Goal: Task Accomplishment & Management: Use online tool/utility

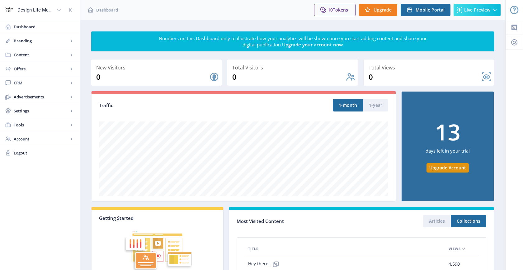
click at [250, 15] on div at bounding box center [252, 10] width 115 height 20
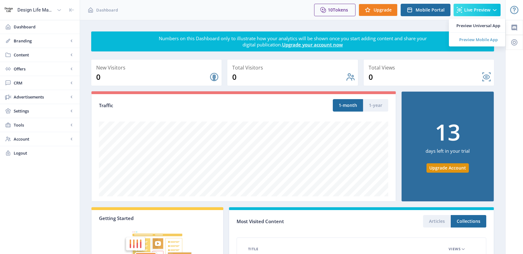
click at [475, 37] on span "Preview Mobile App" at bounding box center [479, 39] width 44 height 6
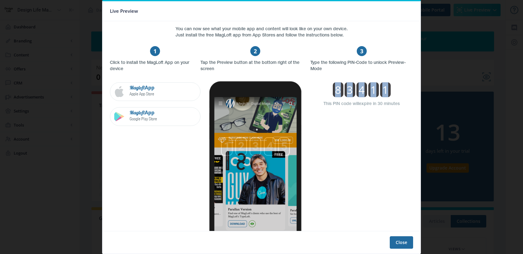
drag, startPoint x: 335, startPoint y: 90, endPoint x: 385, endPoint y: 91, distance: 49.9
click at [385, 91] on div "8 3 4 1 1" at bounding box center [361, 89] width 59 height 15
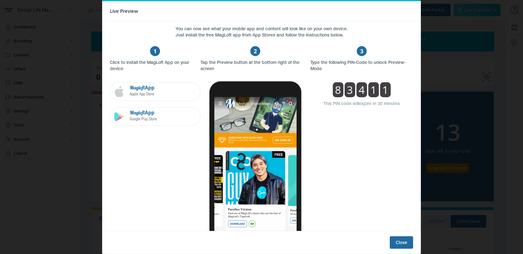
click at [380, 121] on section "3 Type the following PIN-Code to unlock Preview-Mode 8 3 4 1 1 This PIN code wi…" at bounding box center [362, 155] width 103 height 227
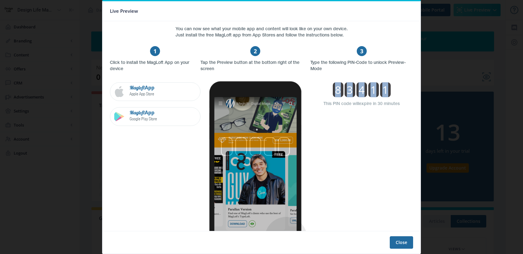
drag, startPoint x: 335, startPoint y: 90, endPoint x: 384, endPoint y: 90, distance: 49.8
click at [384, 90] on div "8 3 4 1 1" at bounding box center [361, 89] width 59 height 15
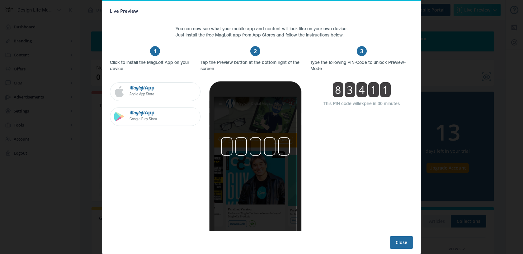
click at [378, 123] on section "3 Type the following PIN-Code to unlock Preview-Mode 8 3 4 1 1 This PIN code wi…" at bounding box center [362, 155] width 103 height 227
drag, startPoint x: 377, startPoint y: 105, endPoint x: 400, endPoint y: 105, distance: 23.4
click at [400, 105] on section "3 Type the following PIN-Code to unlock Preview-Mode 8 3 4 1 1 This PIN code wi…" at bounding box center [362, 155] width 103 height 227
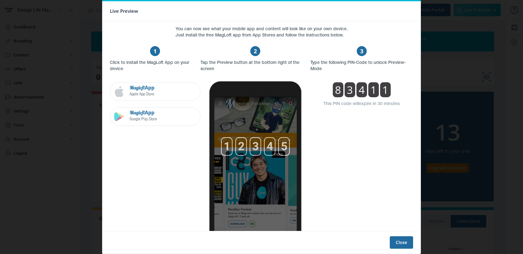
click at [379, 139] on section "3 Type the following PIN-Code to unlock Preview-Mode 8 3 4 1 1 This PIN code wi…" at bounding box center [362, 155] width 103 height 227
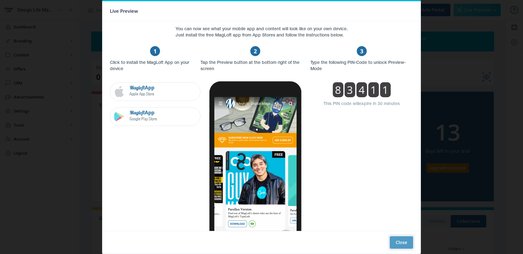
click at [394, 236] on button "Close" at bounding box center [401, 242] width 23 height 12
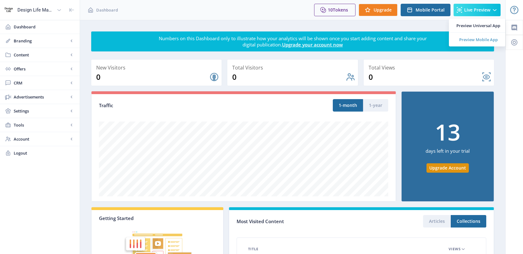
click at [486, 37] on span "Preview Mobile App" at bounding box center [479, 39] width 44 height 6
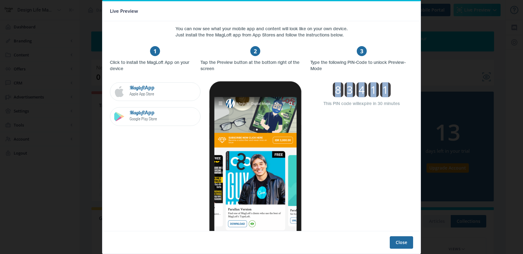
drag, startPoint x: 334, startPoint y: 92, endPoint x: 402, endPoint y: 90, distance: 67.9
click at [402, 90] on section "3 Type the following PIN-Code to unlock Preview-Mode 8 3 4 1 1 This PIN code wi…" at bounding box center [362, 155] width 103 height 227
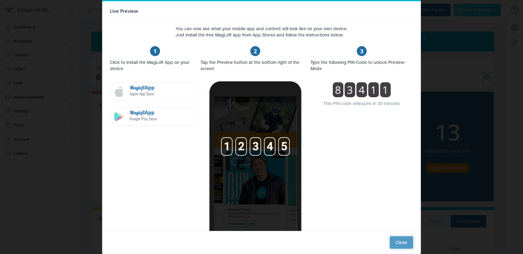
click at [403, 239] on button "Close" at bounding box center [401, 242] width 23 height 12
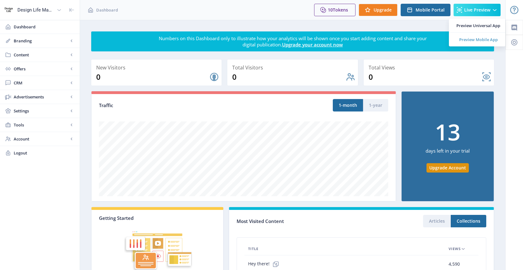
click at [488, 44] on link "Preview Mobile App" at bounding box center [477, 40] width 56 height 14
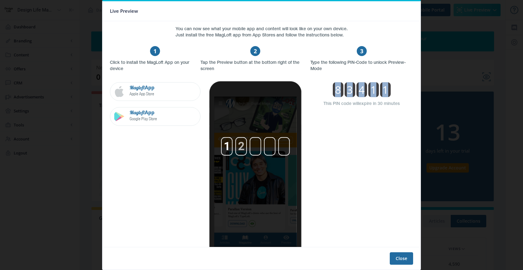
drag, startPoint x: 335, startPoint y: 91, endPoint x: 385, endPoint y: 91, distance: 50.2
click at [385, 91] on div "8 3 4 1 1" at bounding box center [361, 89] width 59 height 15
copy div "8 3 4 1 1"
